Goal: Task Accomplishment & Management: Use online tool/utility

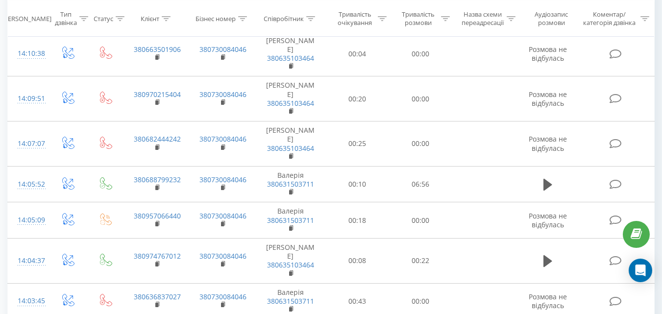
scroll to position [255, 0]
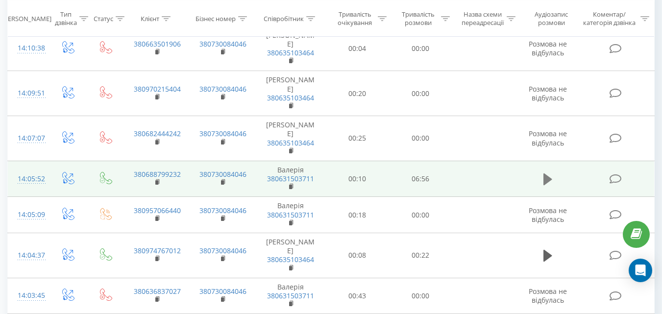
click at [551, 178] on icon at bounding box center [548, 180] width 9 height 12
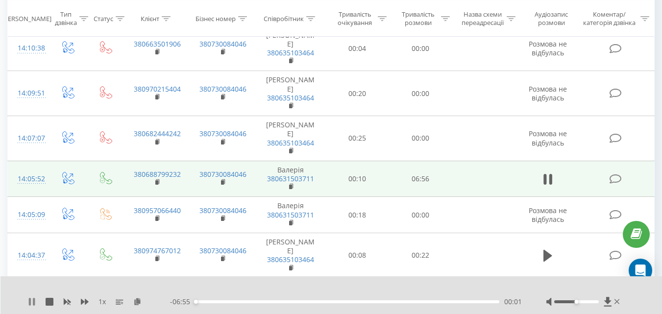
click at [34, 302] on icon at bounding box center [34, 302] width 2 height 8
click at [26, 300] on div "1 x - 06:55 00:01 00:01" at bounding box center [331, 296] width 662 height 38
click at [32, 304] on icon at bounding box center [32, 302] width 6 height 8
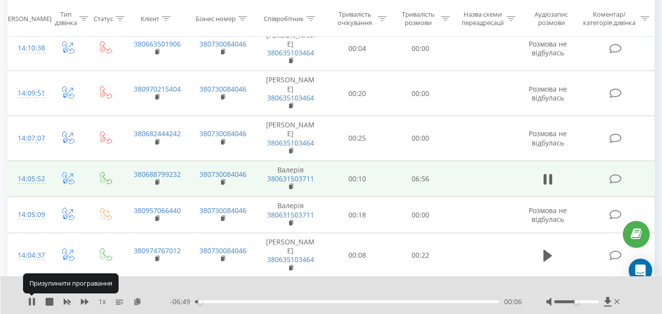
click at [32, 304] on icon at bounding box center [32, 302] width 8 height 8
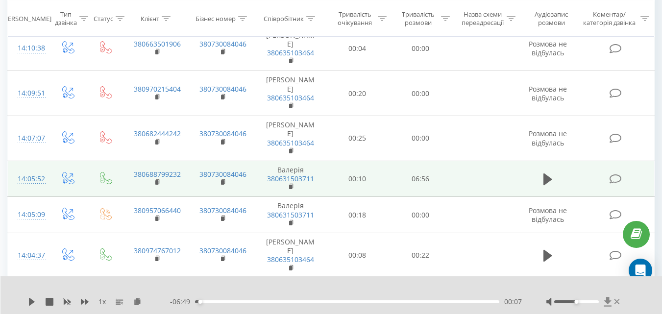
click at [608, 301] on icon at bounding box center [607, 301] width 7 height 9
click at [606, 304] on icon at bounding box center [608, 302] width 8 height 10
click at [615, 297] on div at bounding box center [585, 302] width 76 height 10
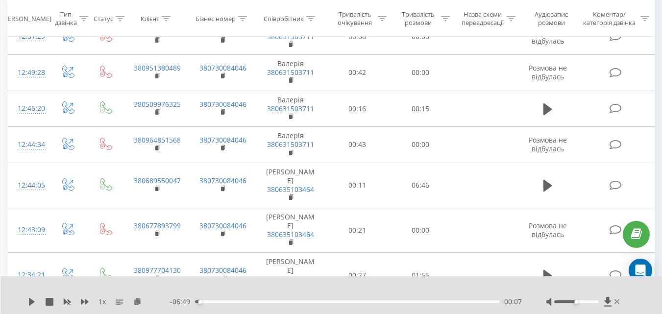
scroll to position [0, 0]
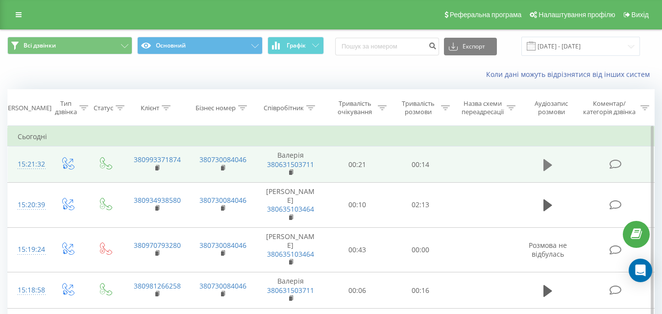
click at [551, 163] on icon at bounding box center [548, 165] width 9 height 14
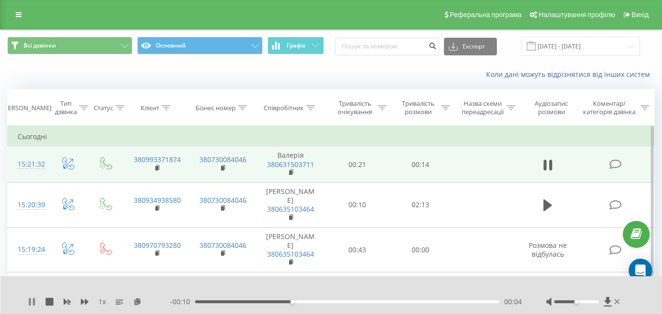
click at [33, 300] on icon at bounding box center [34, 302] width 2 height 8
click at [606, 300] on icon at bounding box center [608, 302] width 8 height 10
click at [610, 305] on icon at bounding box center [608, 302] width 8 height 10
click at [609, 300] on icon at bounding box center [607, 301] width 7 height 9
click at [606, 298] on icon at bounding box center [608, 302] width 8 height 10
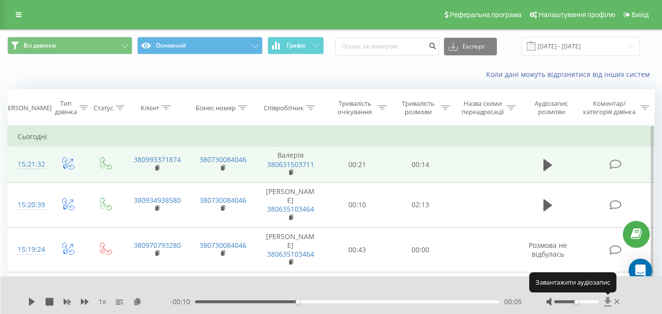
click at [606, 298] on icon at bounding box center [608, 302] width 8 height 10
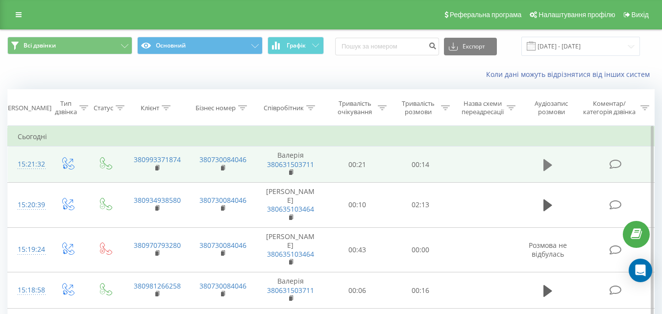
click at [546, 162] on icon at bounding box center [548, 165] width 9 height 12
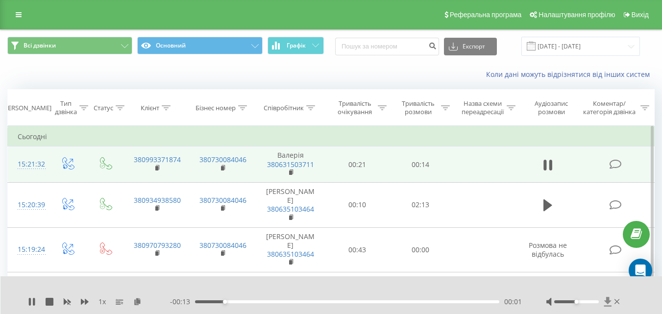
click at [609, 304] on icon at bounding box center [608, 302] width 8 height 10
click at [30, 306] on button at bounding box center [32, 302] width 8 height 8
click at [616, 301] on icon at bounding box center [617, 302] width 5 height 5
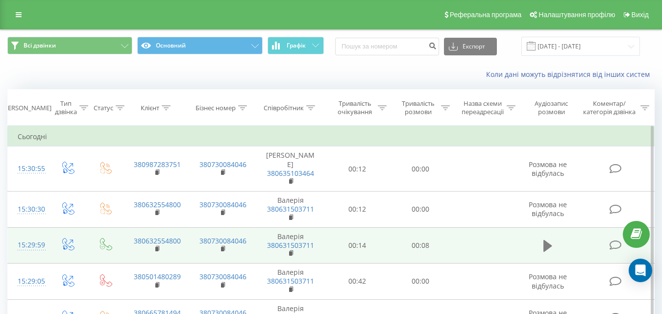
click at [546, 245] on icon at bounding box center [548, 246] width 9 height 12
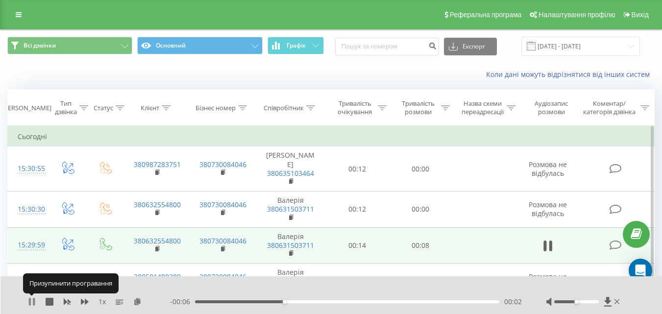
click at [32, 302] on icon at bounding box center [32, 302] width 8 height 8
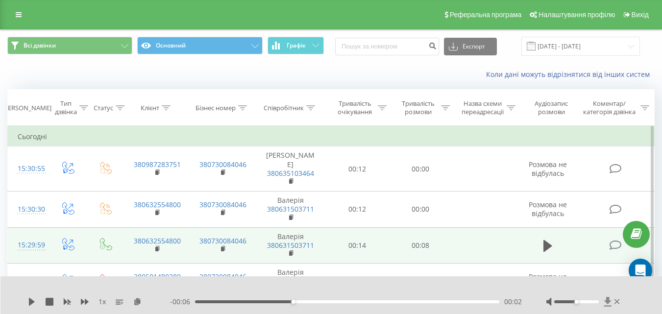
click at [606, 300] on icon at bounding box center [608, 302] width 8 height 10
click at [606, 301] on icon at bounding box center [607, 301] width 7 height 9
click at [607, 300] on icon at bounding box center [607, 301] width 7 height 9
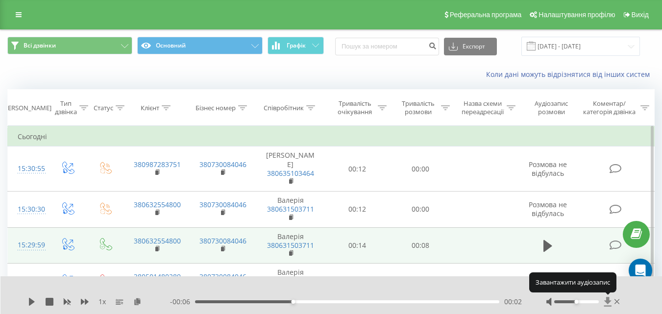
click at [607, 300] on icon at bounding box center [607, 301] width 7 height 9
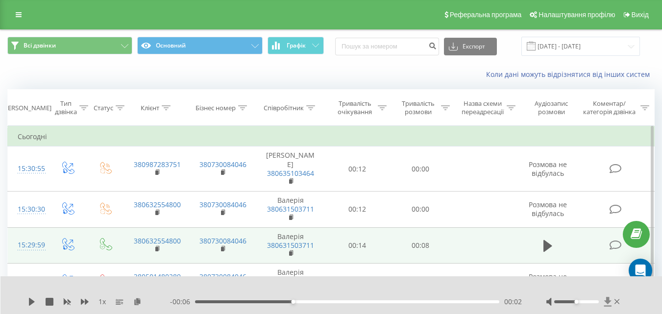
click at [610, 300] on icon at bounding box center [608, 302] width 8 height 10
click at [608, 299] on icon at bounding box center [607, 301] width 7 height 9
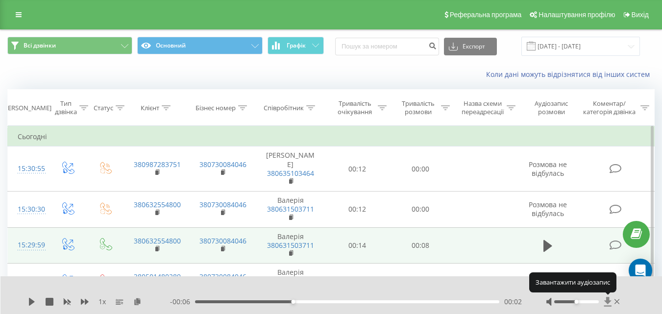
click at [608, 300] on icon at bounding box center [607, 301] width 7 height 9
